Goal: Check status: Check status

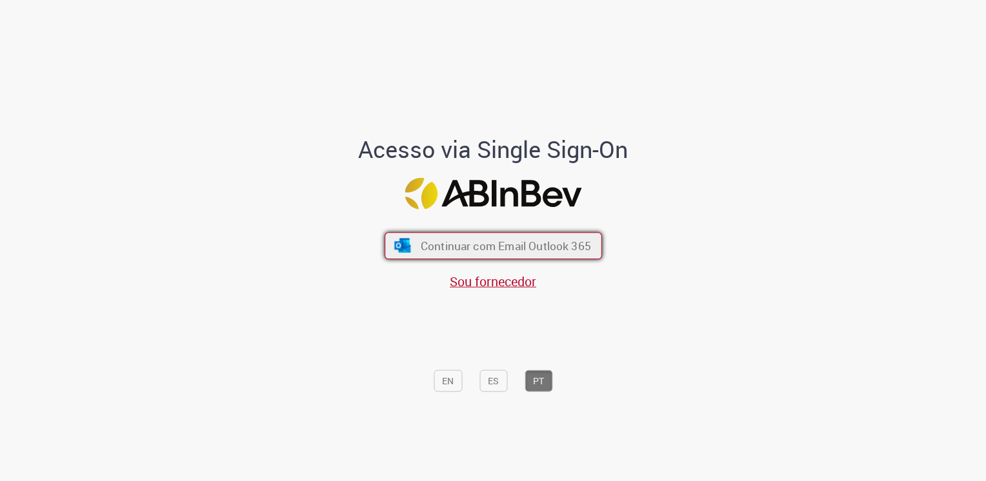
click at [485, 239] on button "Continuar com Email Outlook 365" at bounding box center [492, 245] width 217 height 27
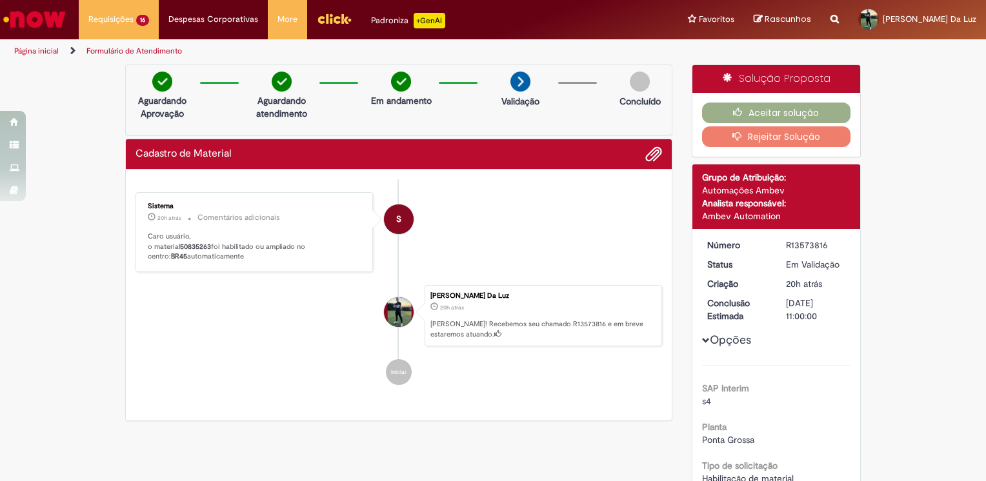
click at [199, 243] on b "50835263" at bounding box center [195, 247] width 31 height 10
copy p "50835263"
drag, startPoint x: 304, startPoint y: 366, endPoint x: 306, endPoint y: 381, distance: 14.9
click at [305, 366] on li "Iniciar" at bounding box center [398, 372] width 526 height 26
